Goal: Use online tool/utility: Utilize a website feature to perform a specific function

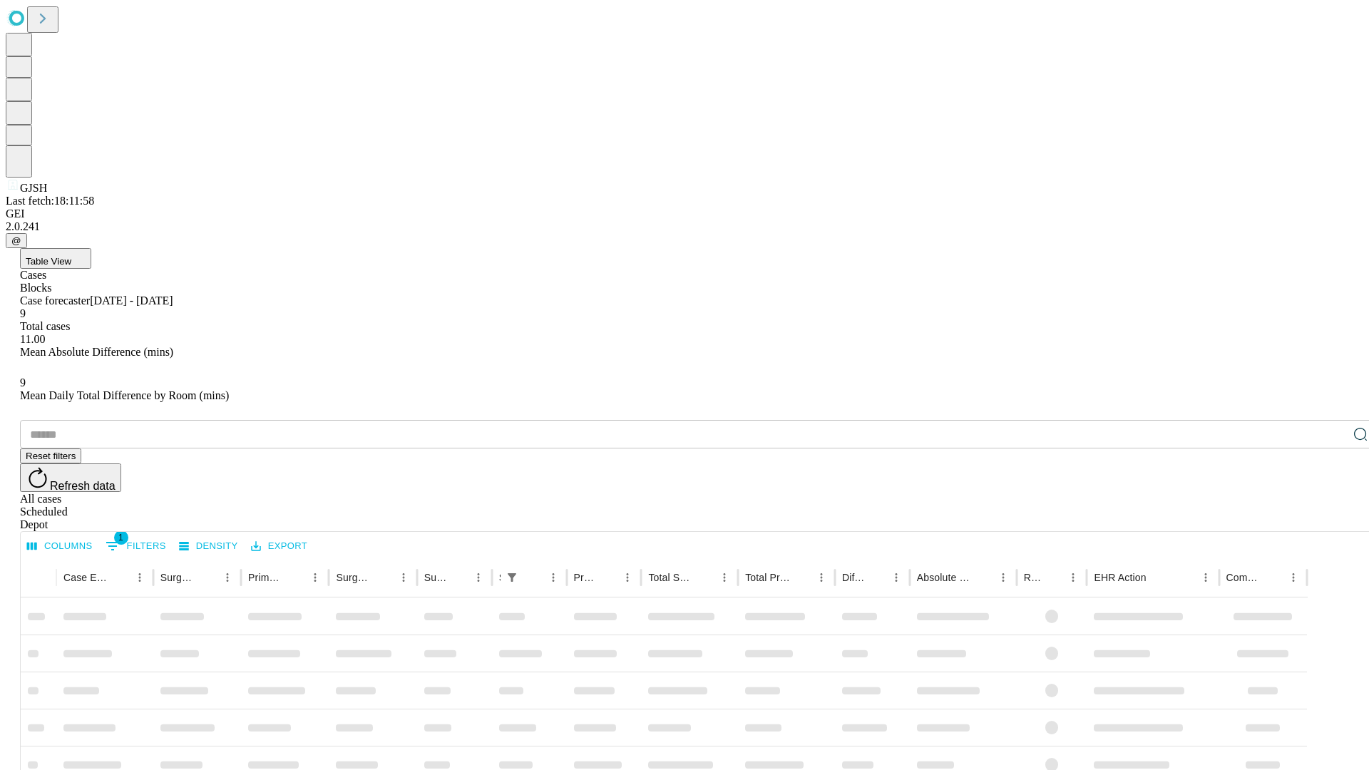
click at [71, 256] on span "Table View" at bounding box center [49, 261] width 46 height 11
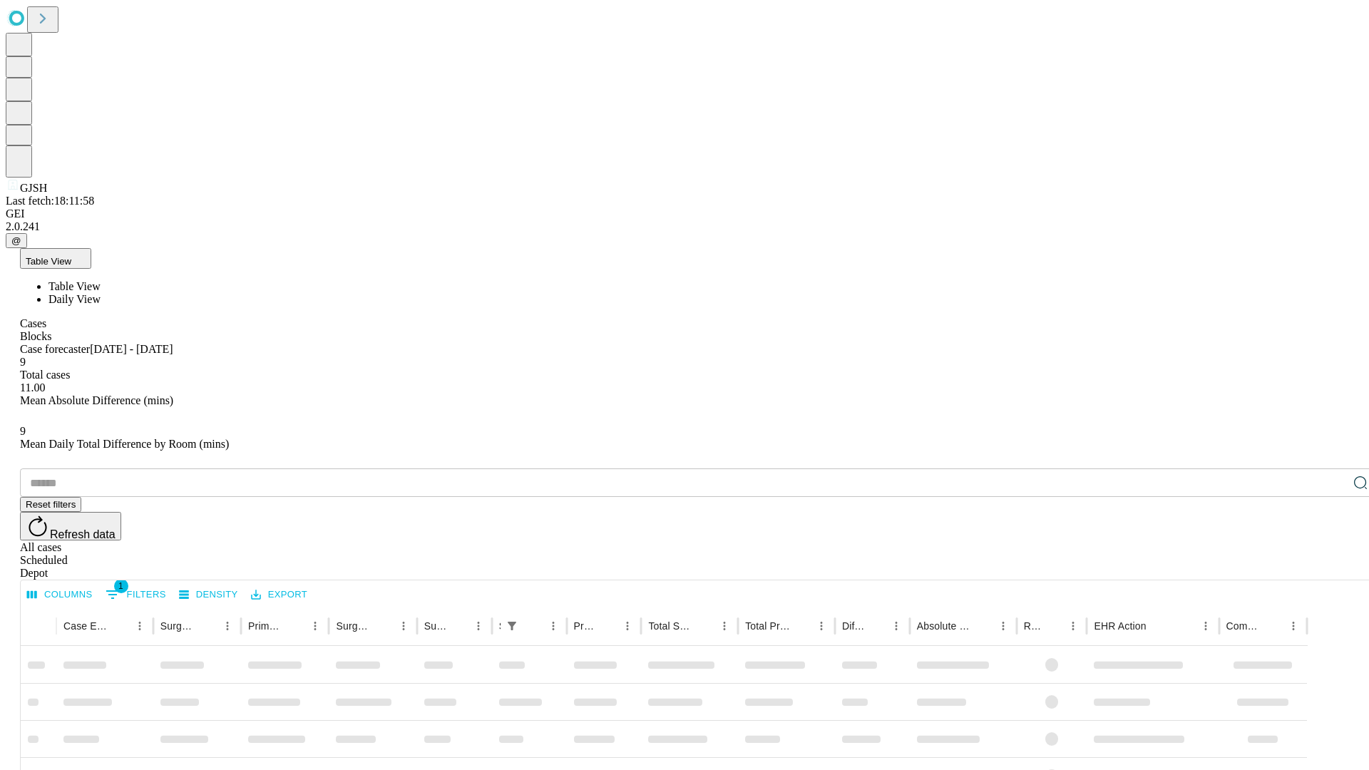
click at [101, 293] on span "Daily View" at bounding box center [74, 299] width 52 height 12
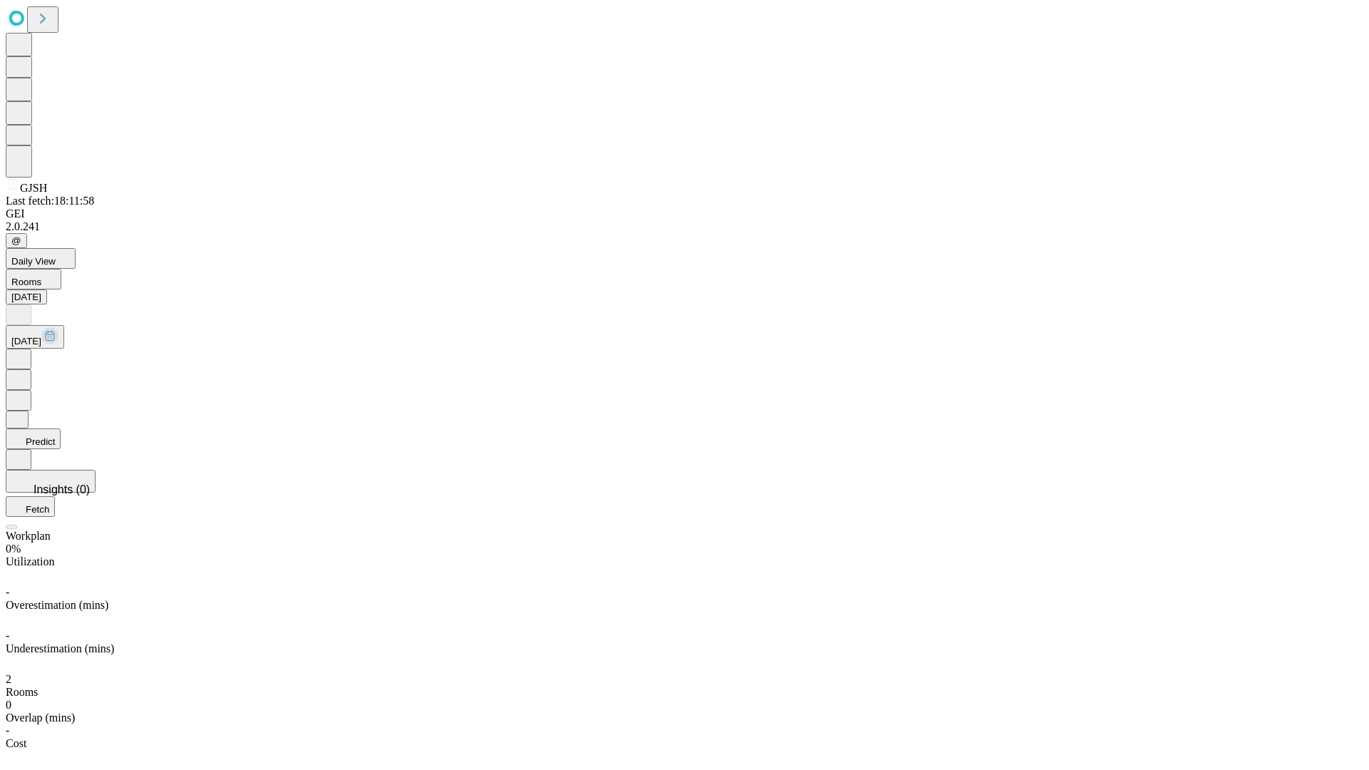
click at [61, 428] on button "Predict" at bounding box center [33, 438] width 55 height 21
